Goal: Task Accomplishment & Management: Manage account settings

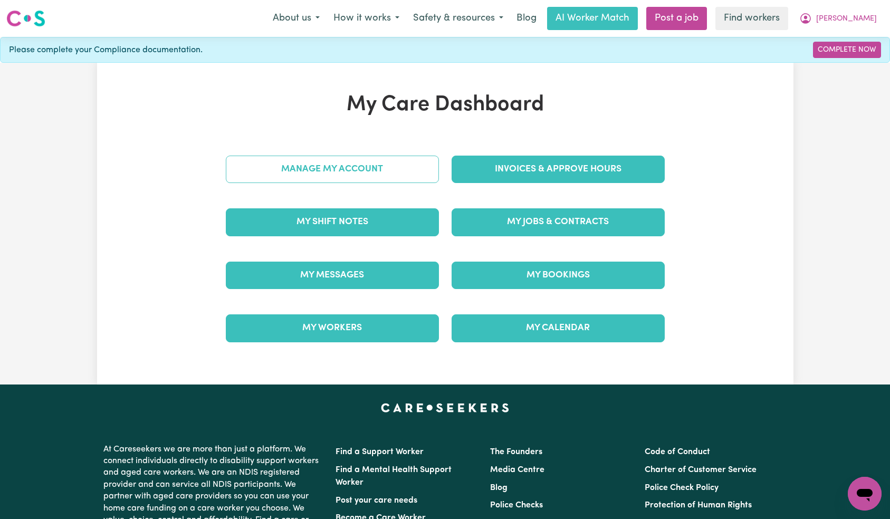
click at [396, 183] on link "Manage My Account" at bounding box center [332, 169] width 213 height 27
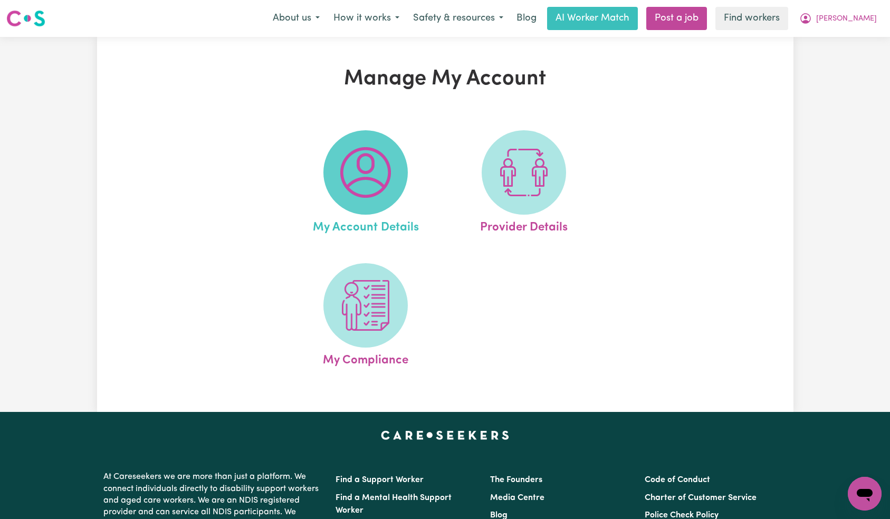
click at [395, 181] on span at bounding box center [365, 172] width 84 height 84
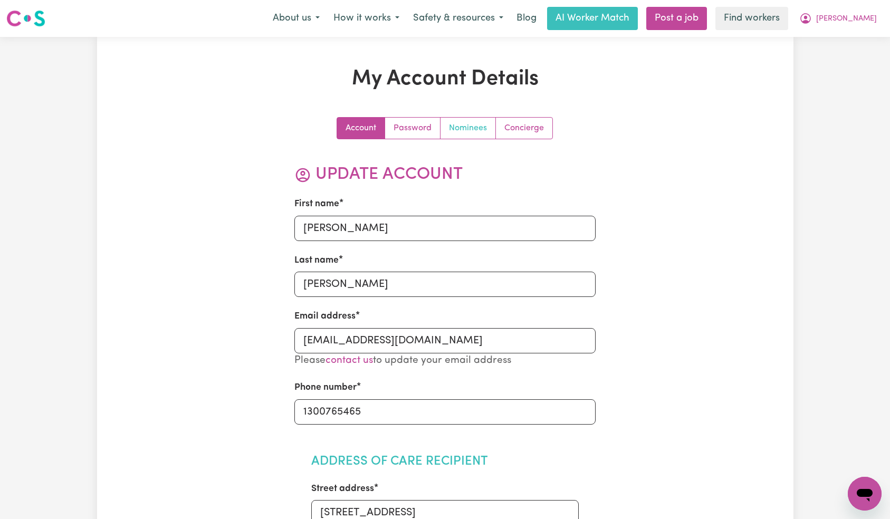
click at [455, 130] on link "Nominees" at bounding box center [467, 128] width 55 height 21
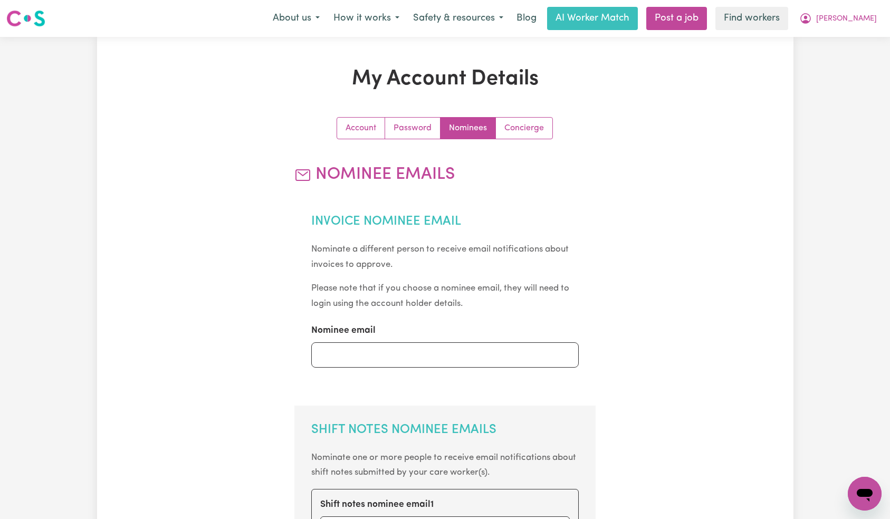
scroll to position [325, 0]
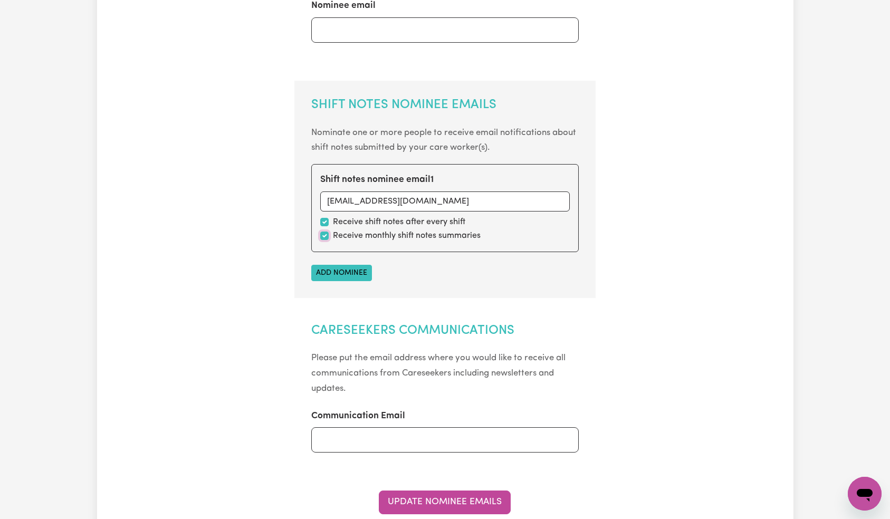
click at [325, 236] on input "checkbox" at bounding box center [324, 236] width 8 height 8
checkbox input "false"
click at [453, 495] on button "Update Nominee Emails" at bounding box center [445, 502] width 132 height 23
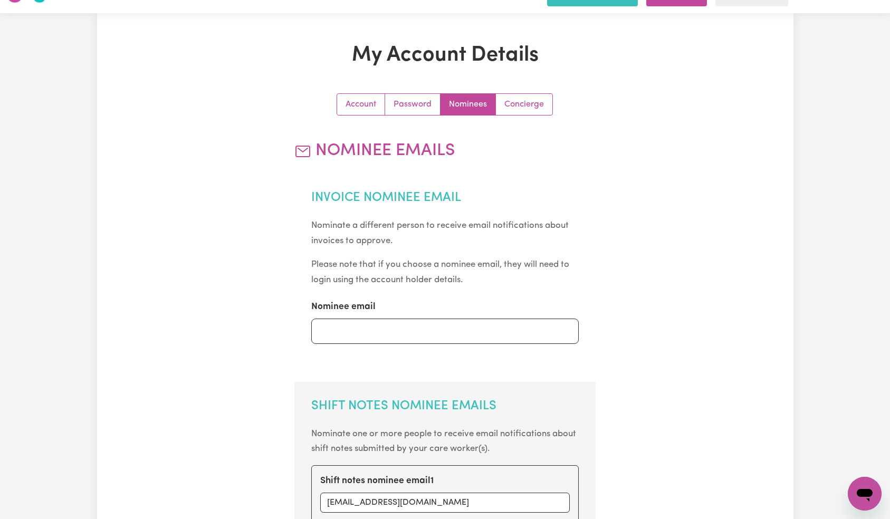
scroll to position [0, 0]
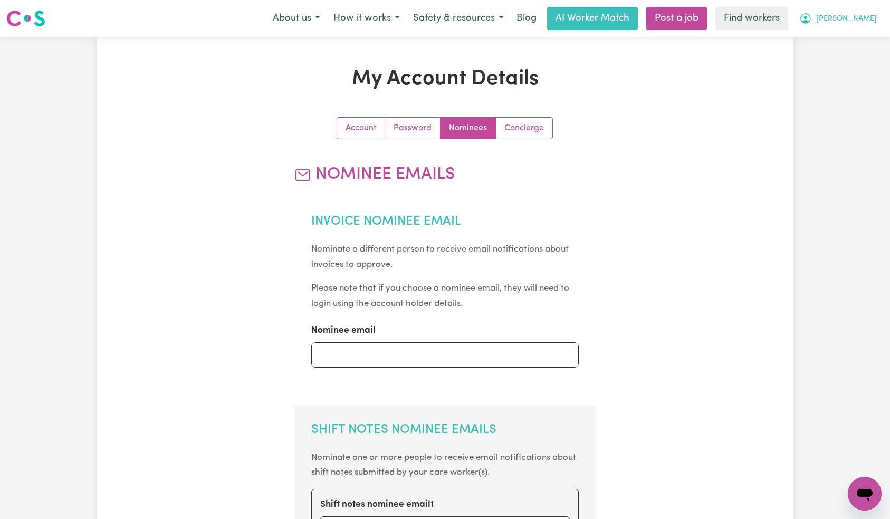
click at [862, 24] on span "[PERSON_NAME]" at bounding box center [846, 19] width 61 height 12
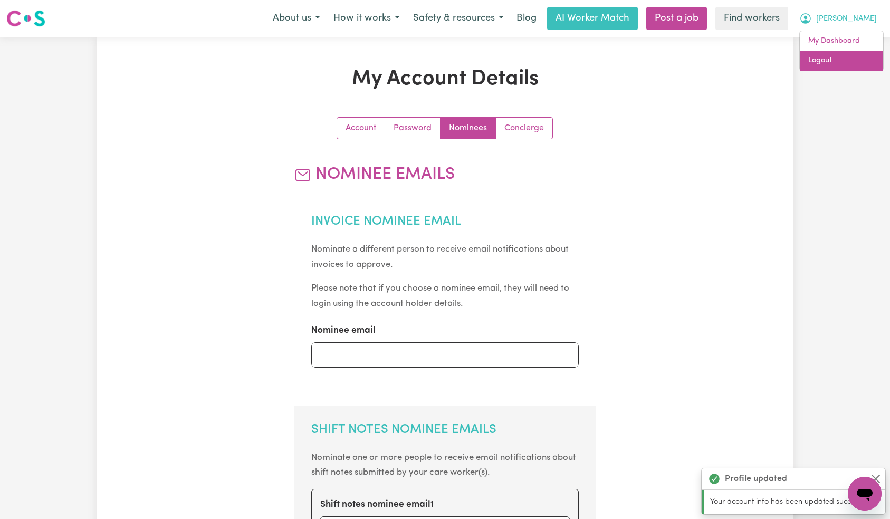
click at [851, 59] on link "Logout" at bounding box center [841, 61] width 83 height 20
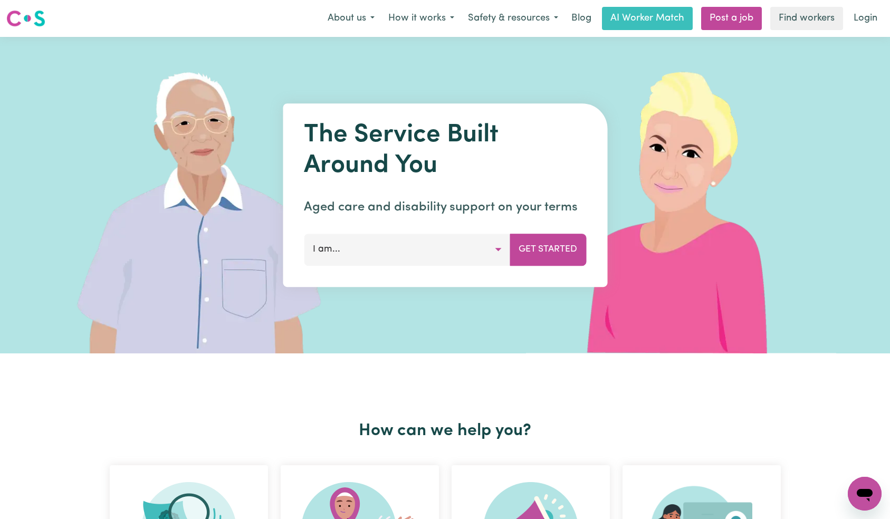
click at [865, 22] on link "Login" at bounding box center [865, 18] width 36 height 23
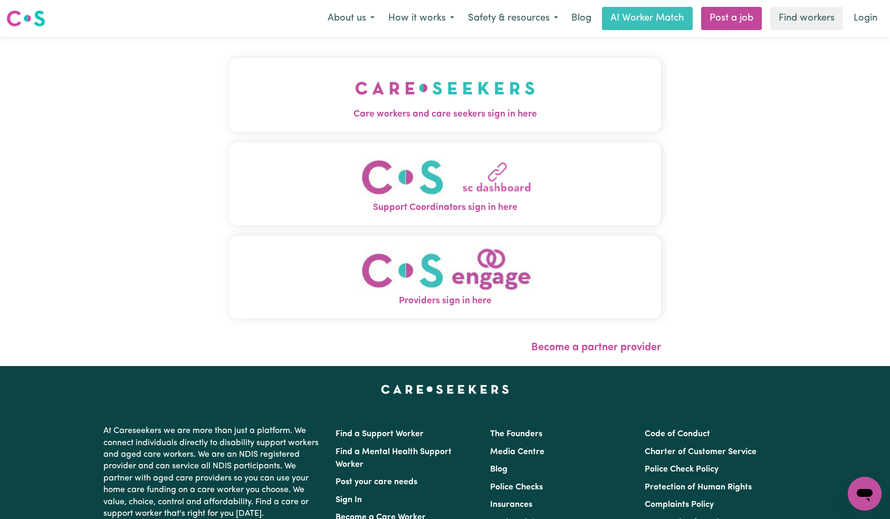
click at [355, 98] on img "Care workers and care seekers sign in here" at bounding box center [445, 88] width 180 height 39
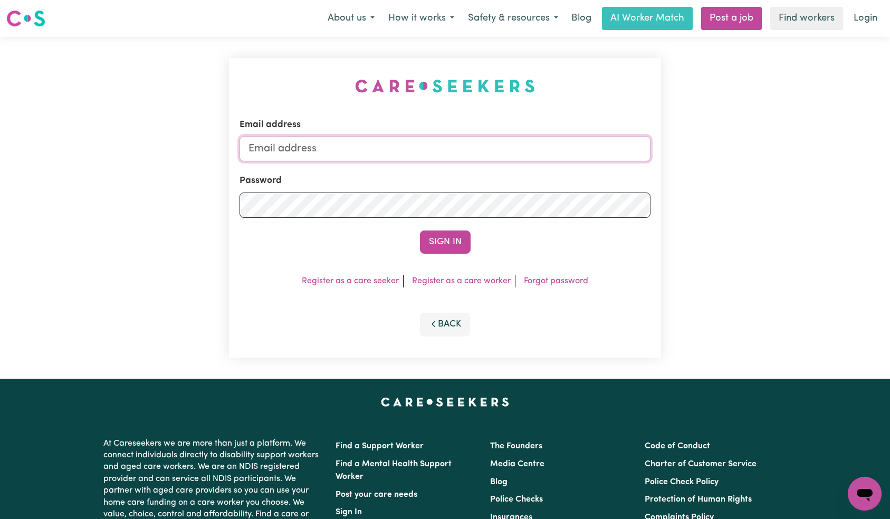
click at [397, 157] on input "Email address" at bounding box center [444, 148] width 411 height 25
paste input "[EMAIL_ADDRESS][DOMAIN_NAME]"
type input "[EMAIL_ADDRESS][DOMAIN_NAME]"
click at [446, 260] on div "Email address [EMAIL_ADDRESS][DOMAIN_NAME] Password Sign In Register as a care …" at bounding box center [445, 208] width 433 height 300
click at [449, 242] on button "Sign In" at bounding box center [445, 242] width 51 height 23
